Goal: Navigation & Orientation: Find specific page/section

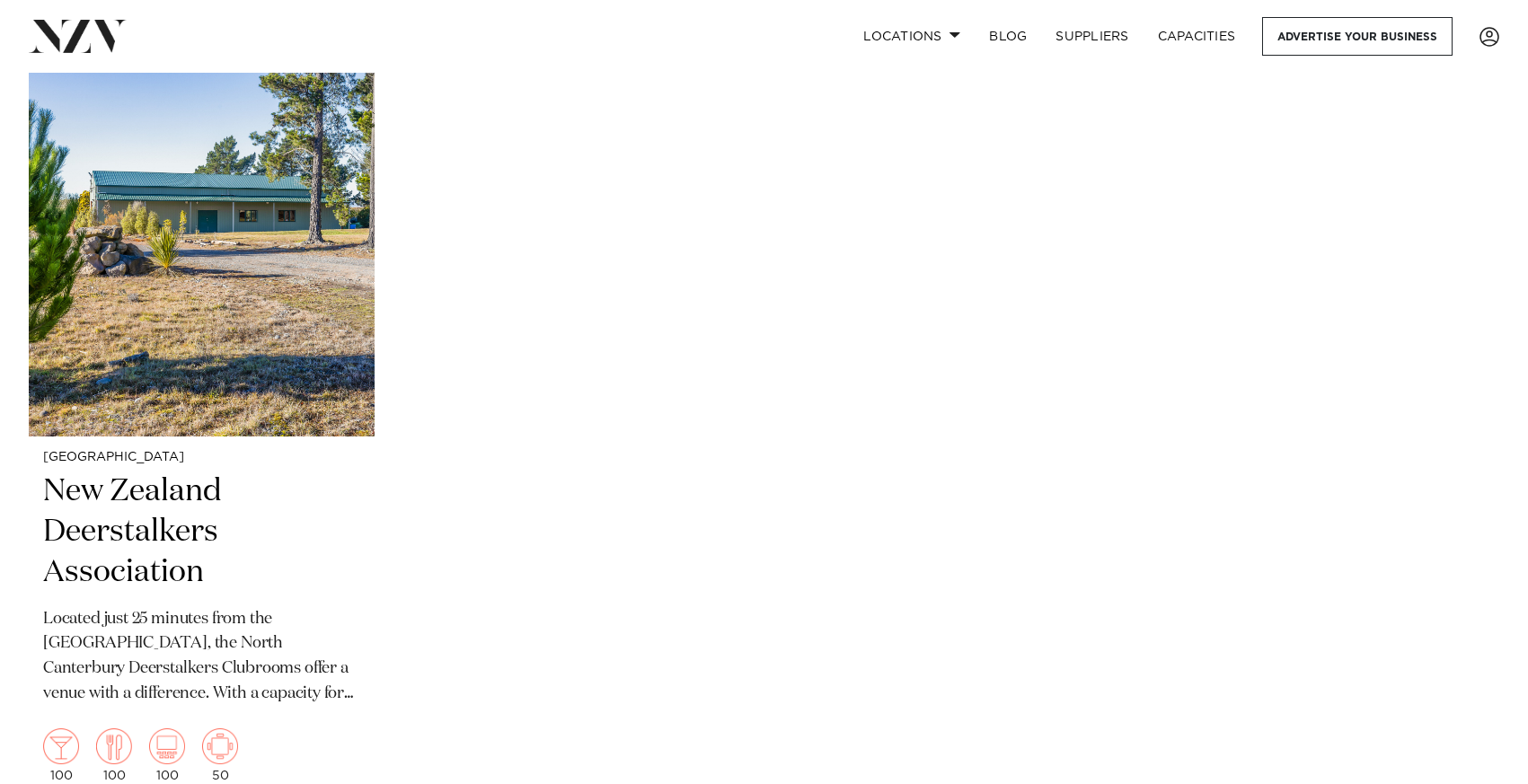
scroll to position [6806, 0]
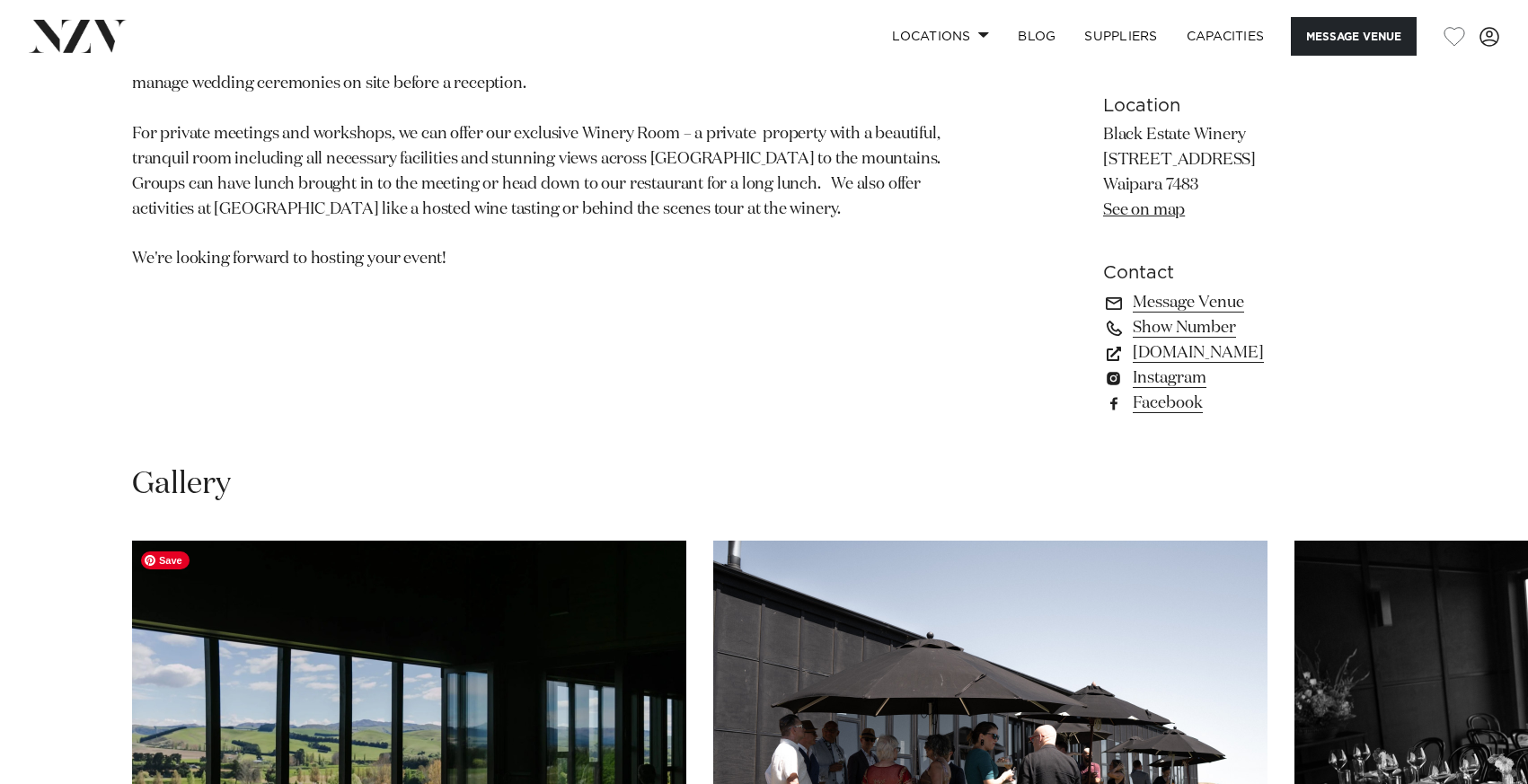
scroll to position [1057, 0]
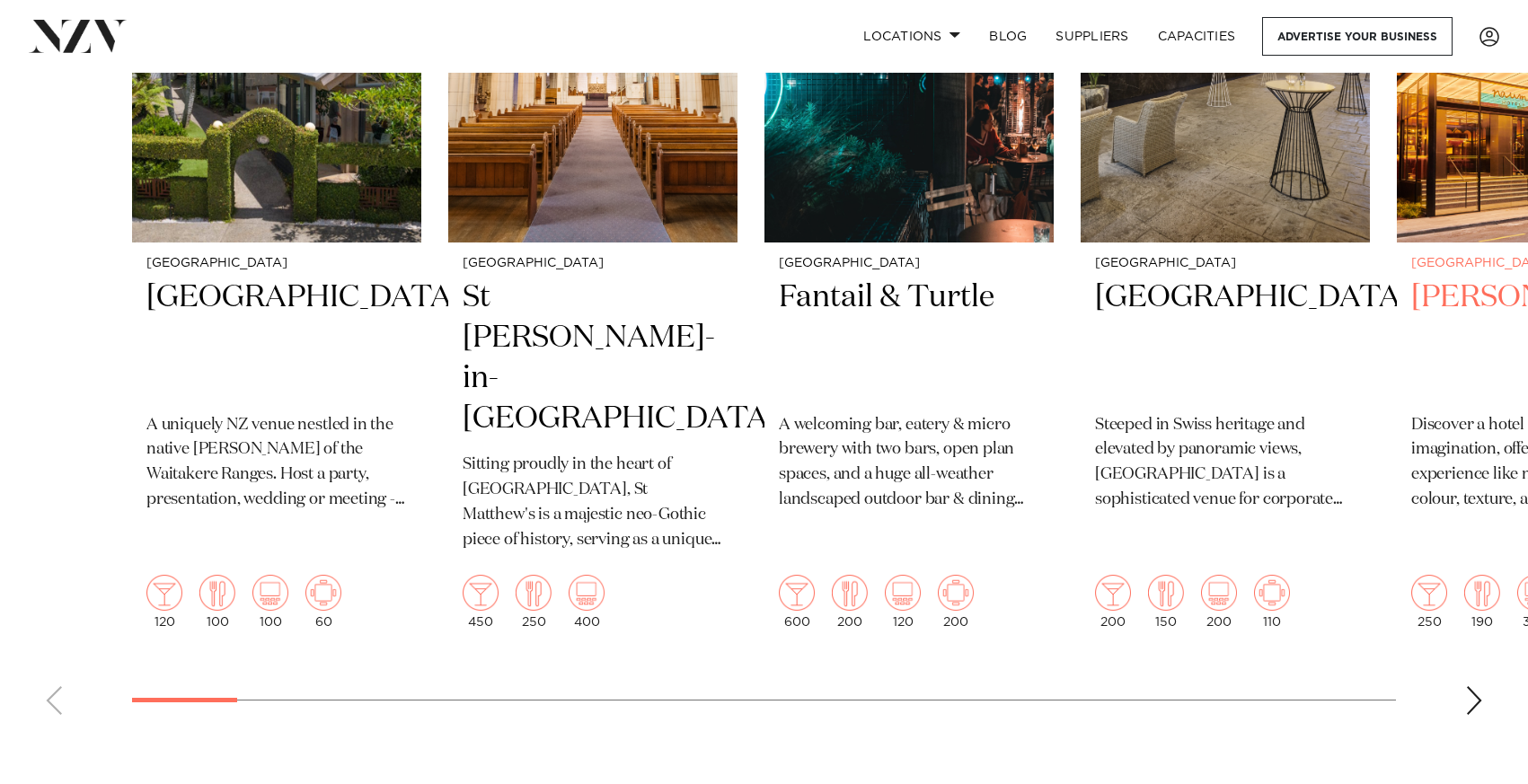
scroll to position [823, 0]
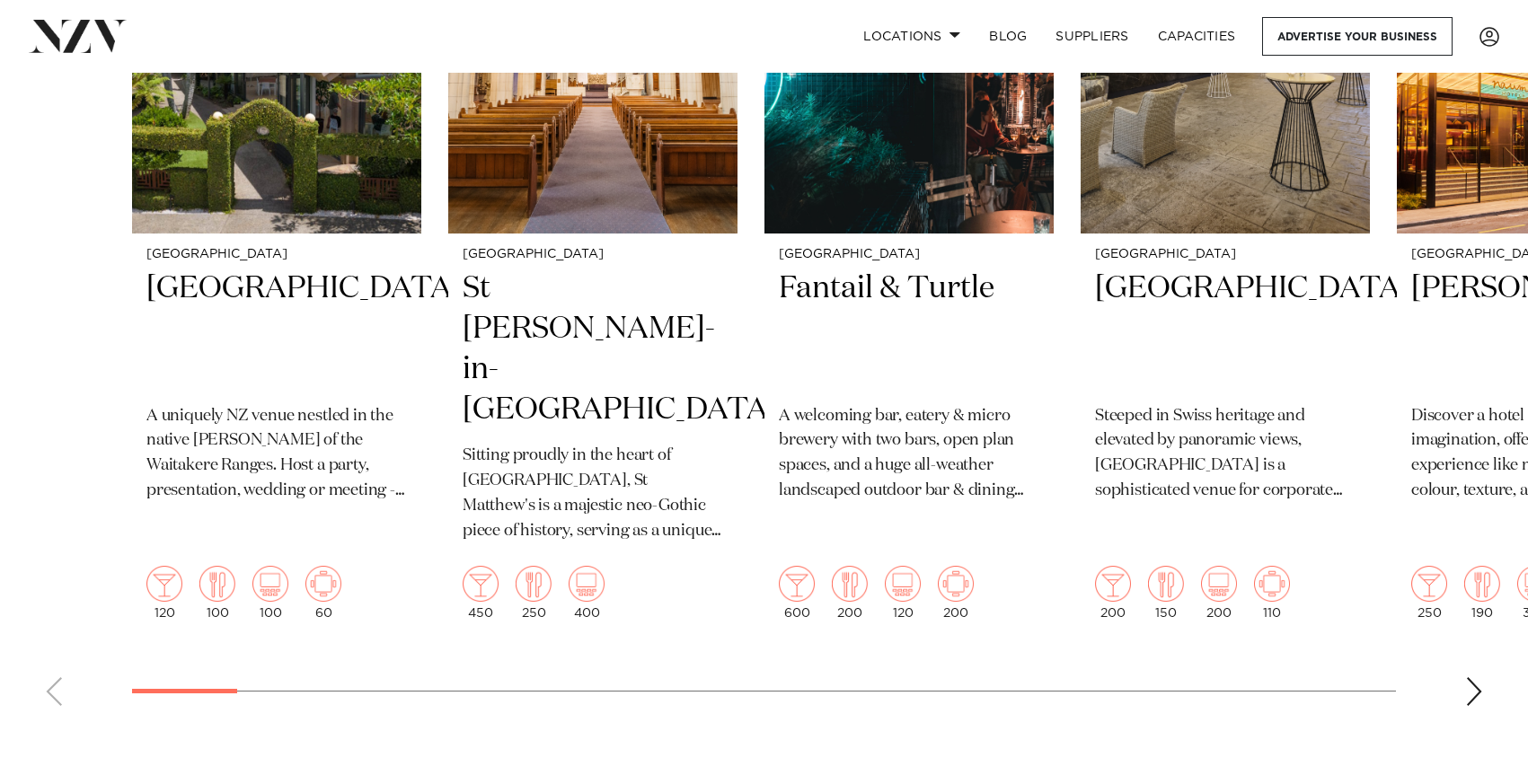
click at [1478, 678] on div "Next slide" at bounding box center [1474, 691] width 18 height 28
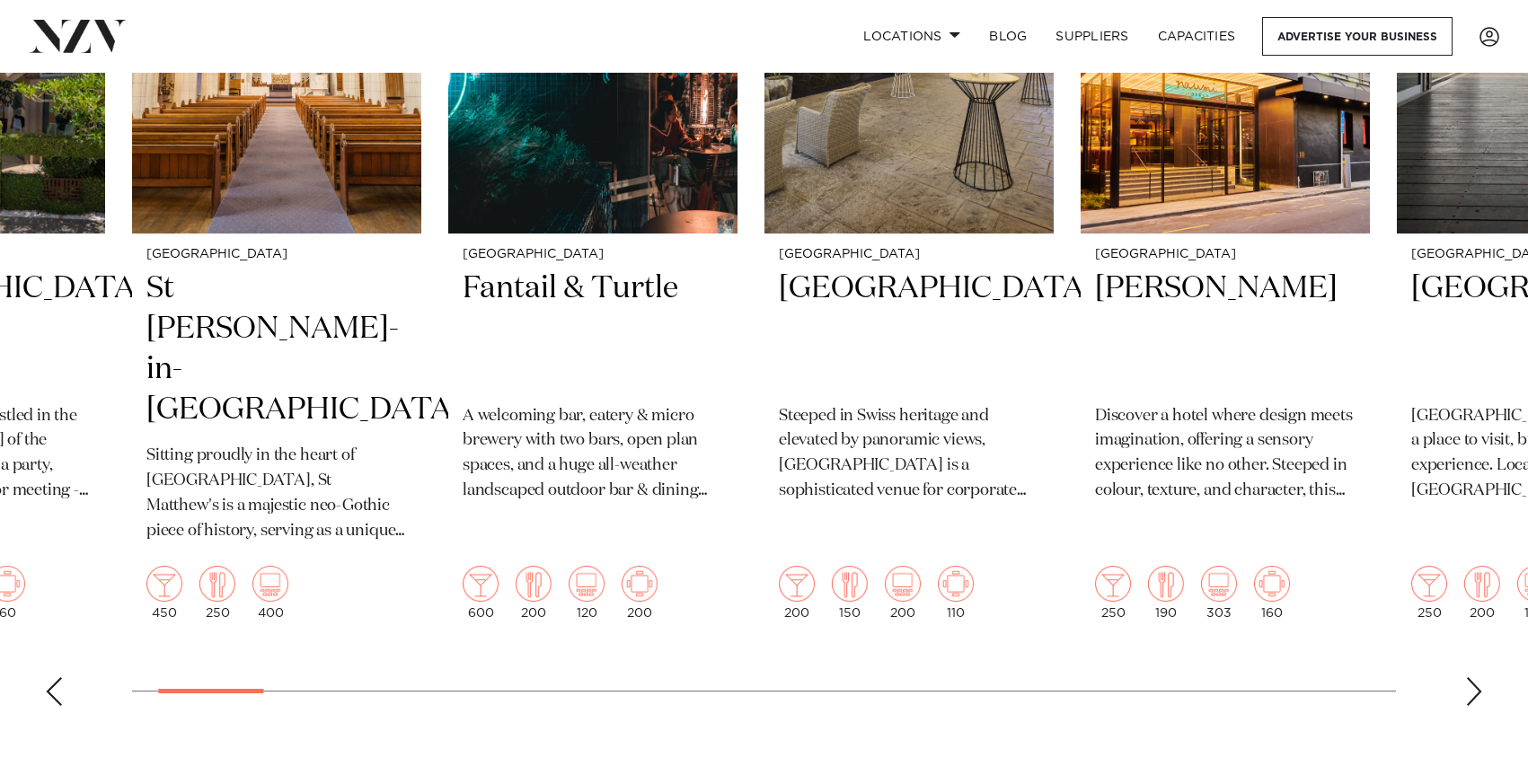
click at [1478, 678] on div "Next slide" at bounding box center [1474, 691] width 18 height 28
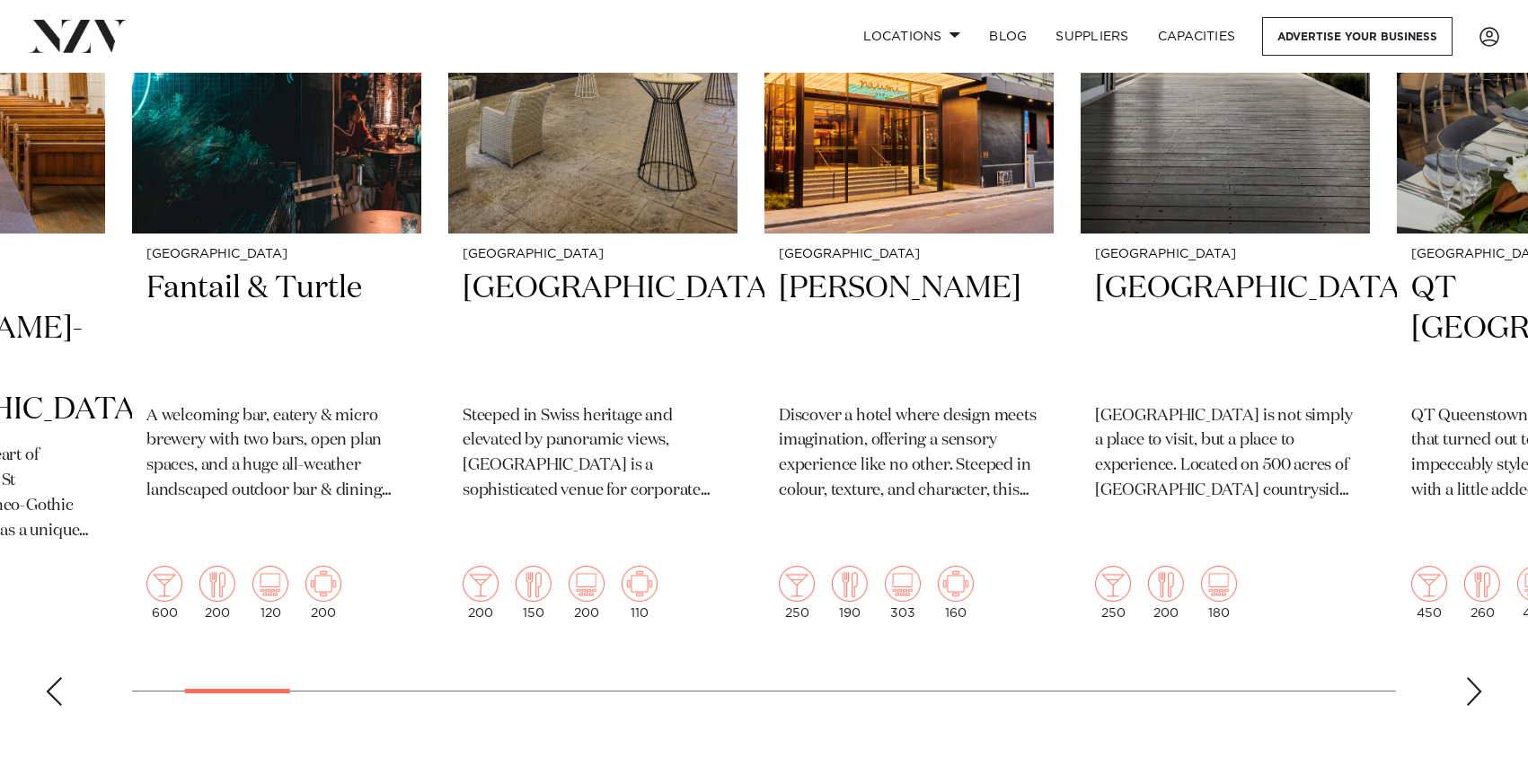
click at [1478, 678] on div "Next slide" at bounding box center [1474, 691] width 18 height 28
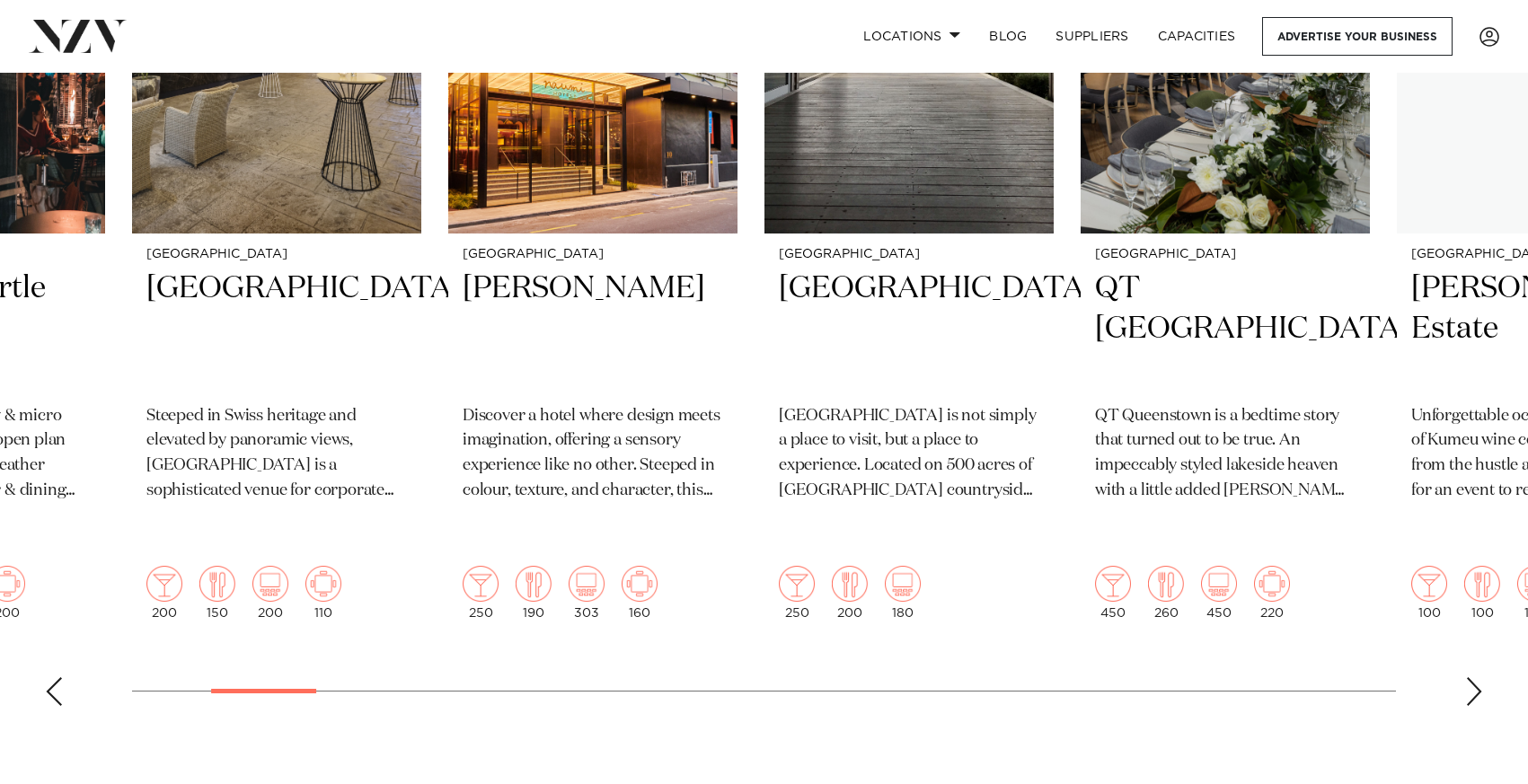
click at [1478, 678] on div "Next slide" at bounding box center [1474, 691] width 18 height 28
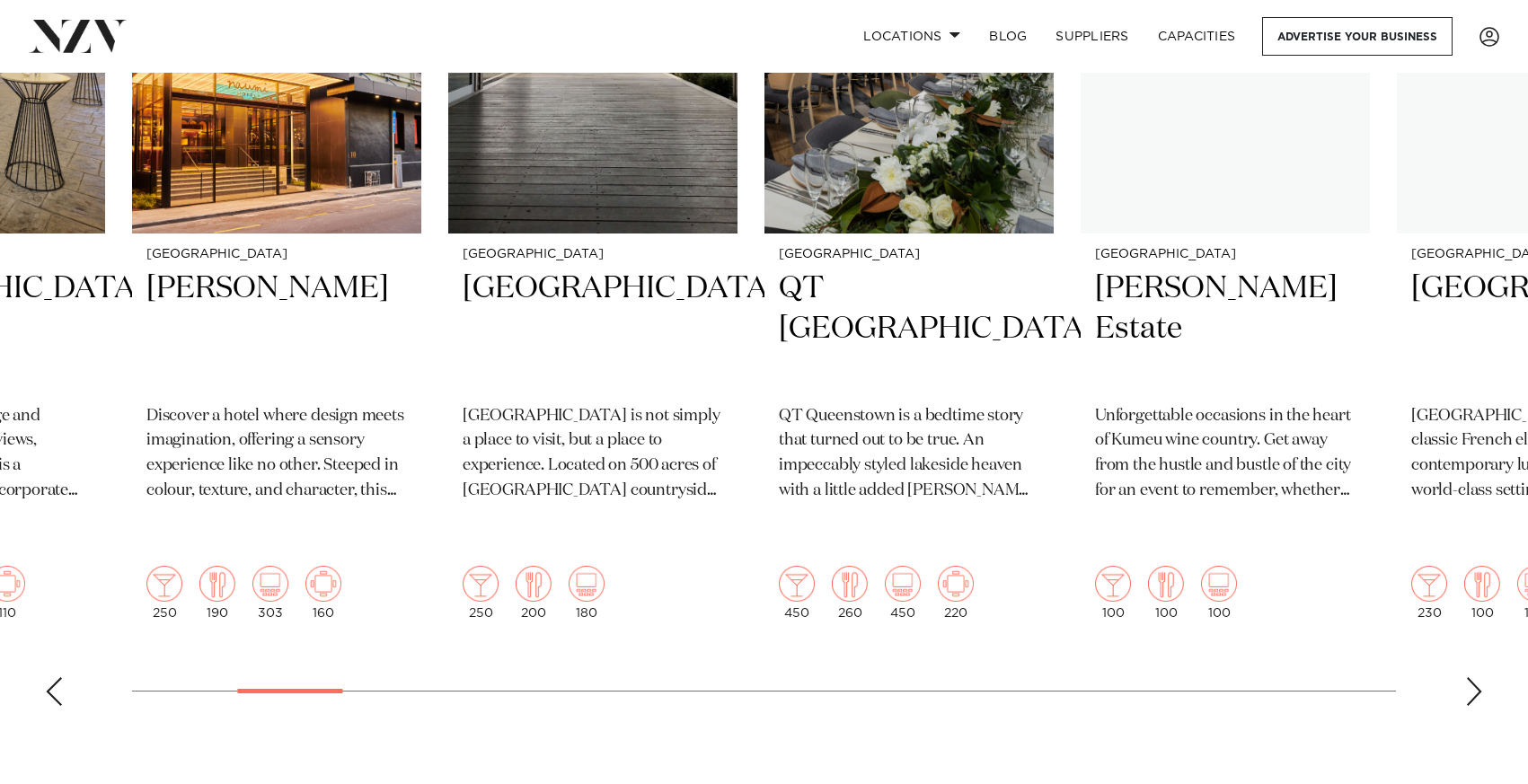
click at [1478, 678] on div "Next slide" at bounding box center [1474, 691] width 18 height 28
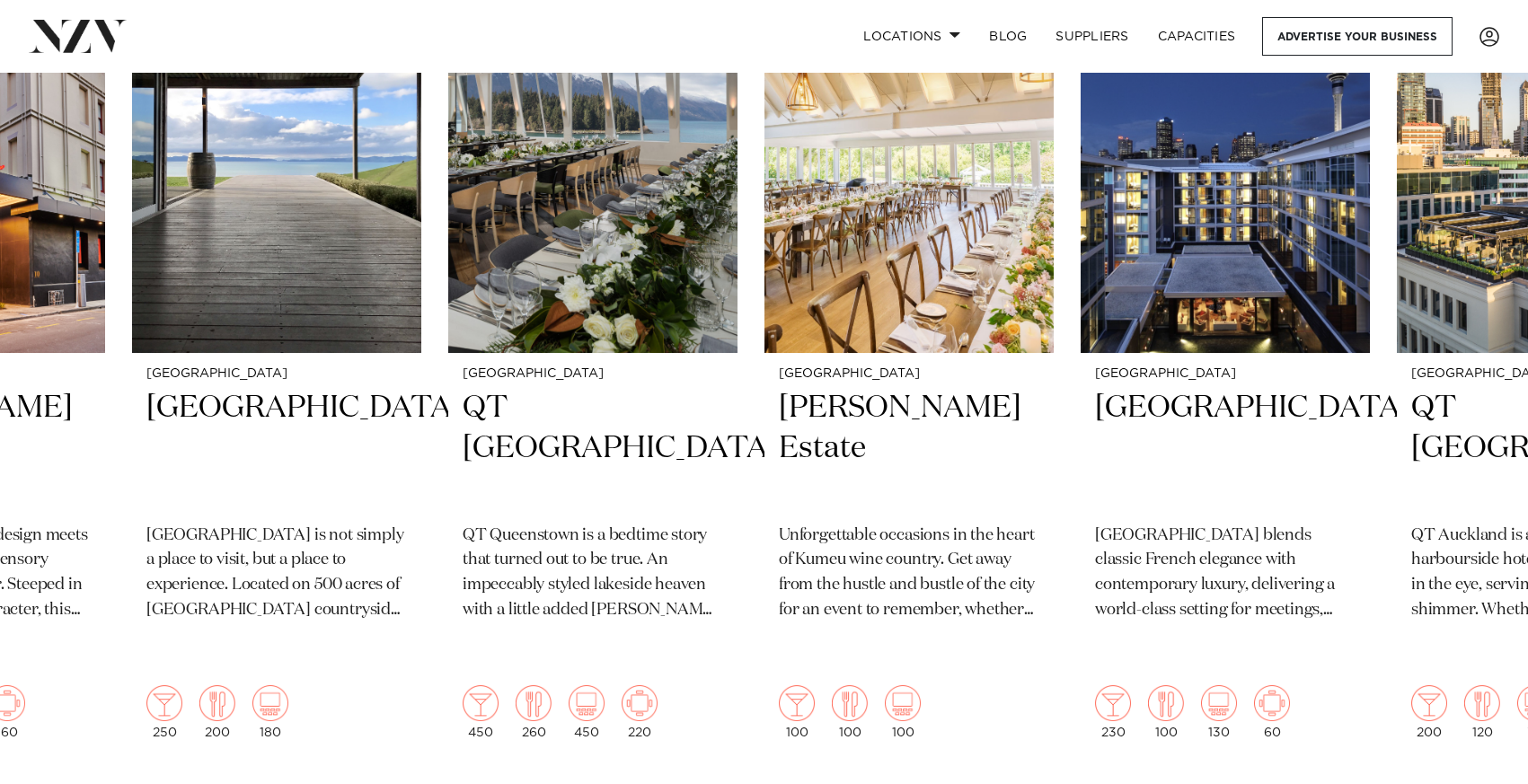
scroll to position [770, 0]
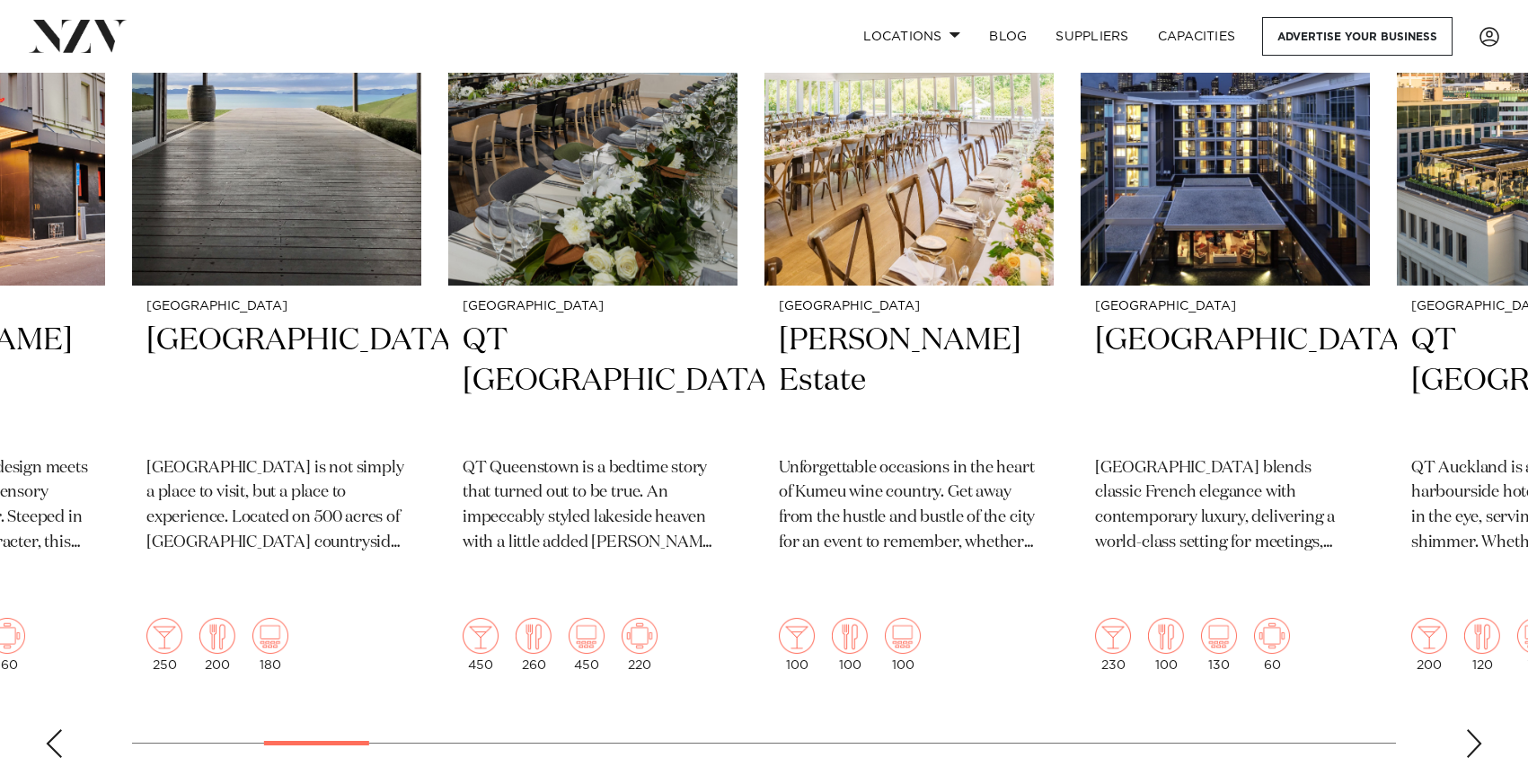
click at [1473, 729] on div "Next slide" at bounding box center [1474, 743] width 18 height 28
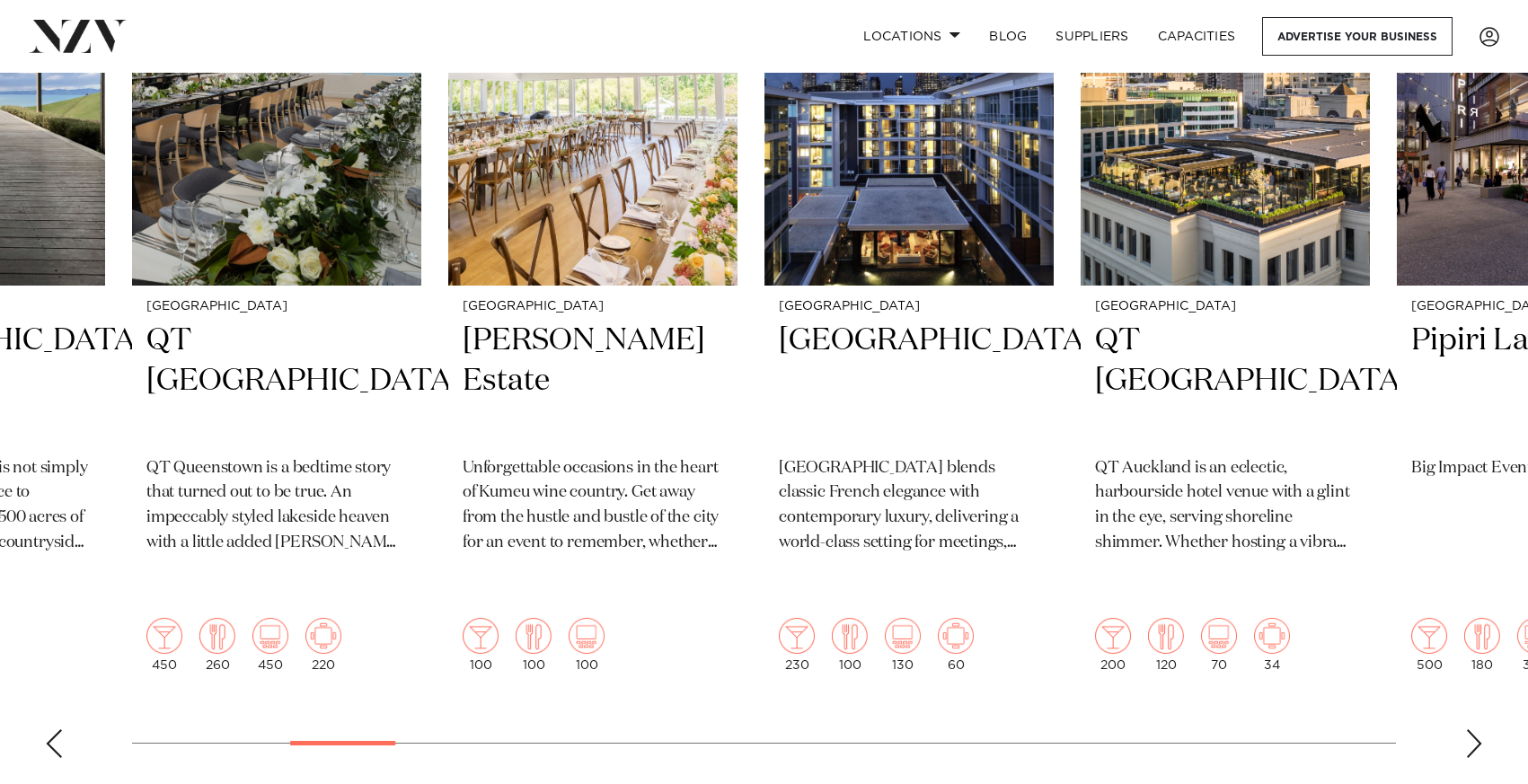
click at [1473, 729] on div "Next slide" at bounding box center [1474, 743] width 18 height 28
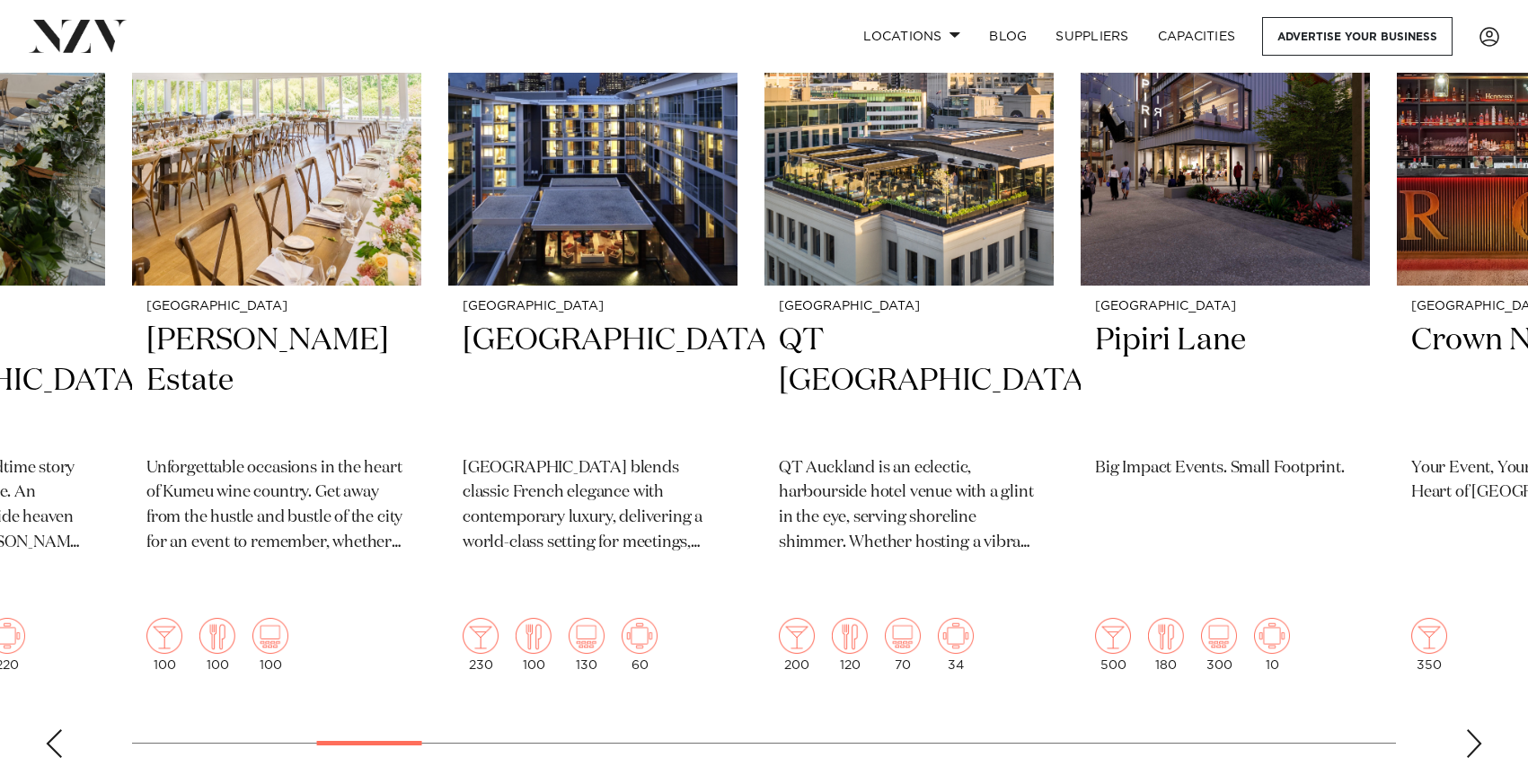
click at [1473, 729] on div "Next slide" at bounding box center [1474, 743] width 18 height 28
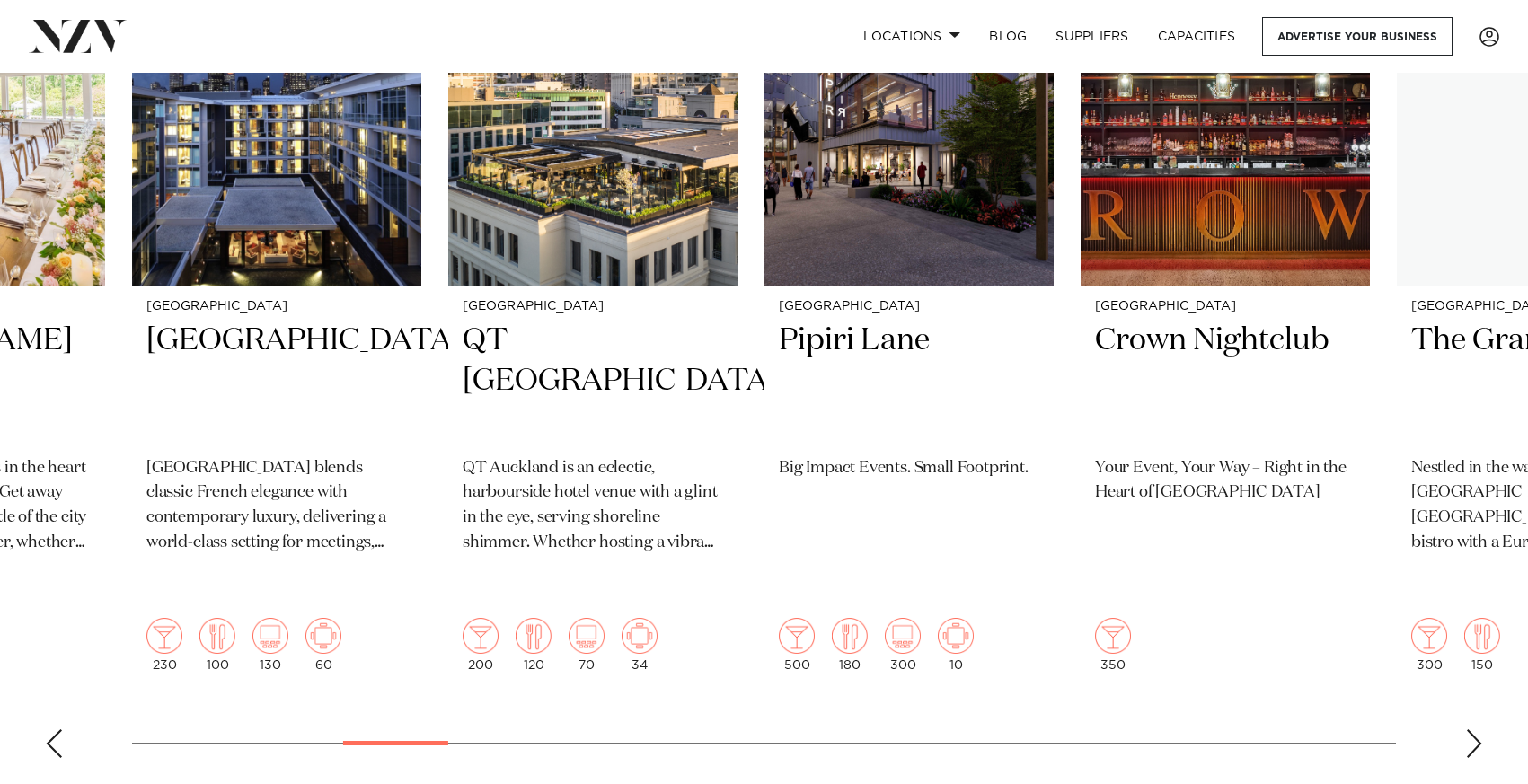
click at [1473, 729] on div "Next slide" at bounding box center [1474, 743] width 18 height 28
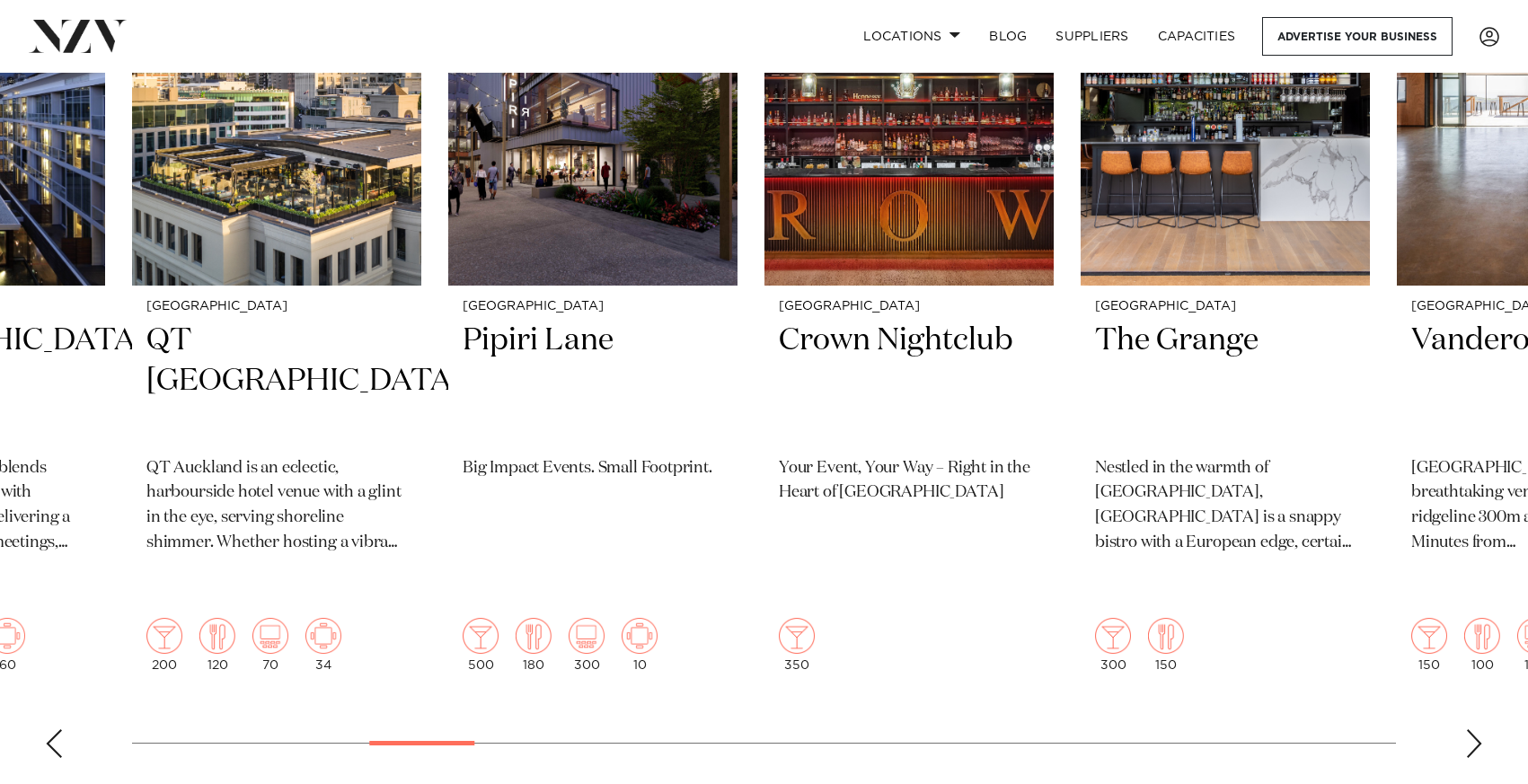
click at [1473, 729] on div "Next slide" at bounding box center [1474, 743] width 18 height 28
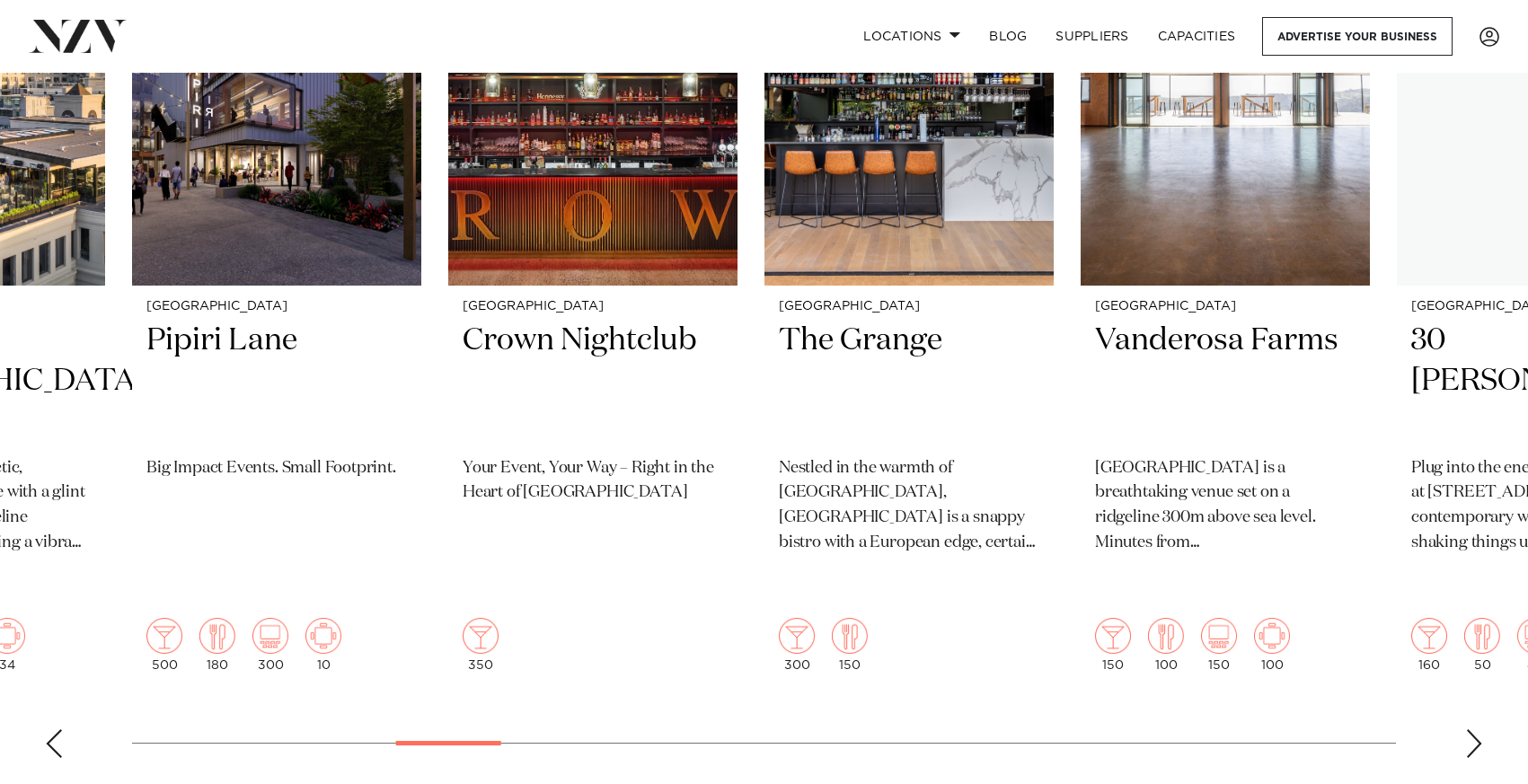
click at [1473, 729] on div "Next slide" at bounding box center [1474, 743] width 18 height 28
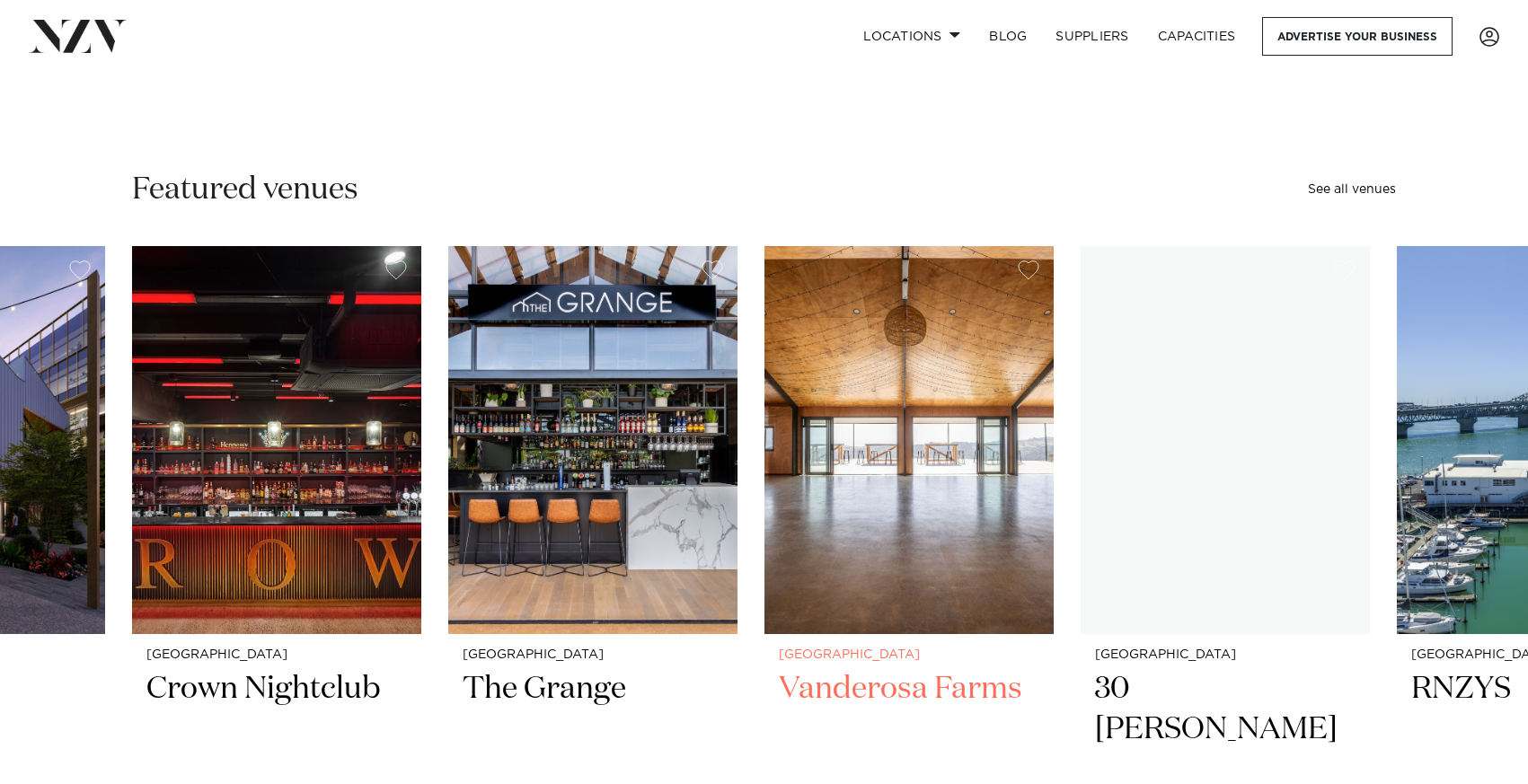
scroll to position [260, 0]
